Goal: Task Accomplishment & Management: Manage account settings

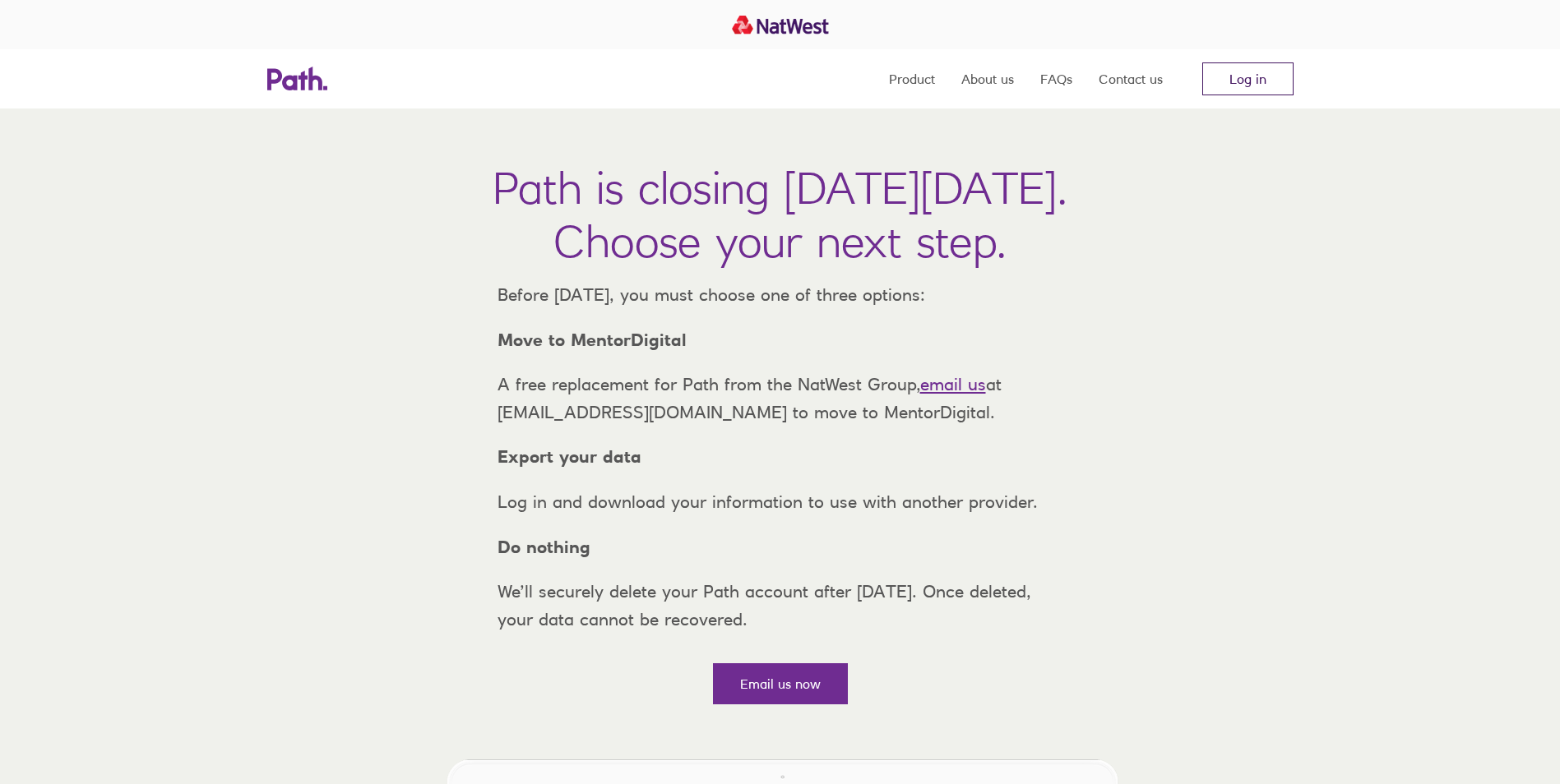
click at [1267, 81] on link "Log in" at bounding box center [1247, 78] width 91 height 33
